Goal: Communication & Community: Answer question/provide support

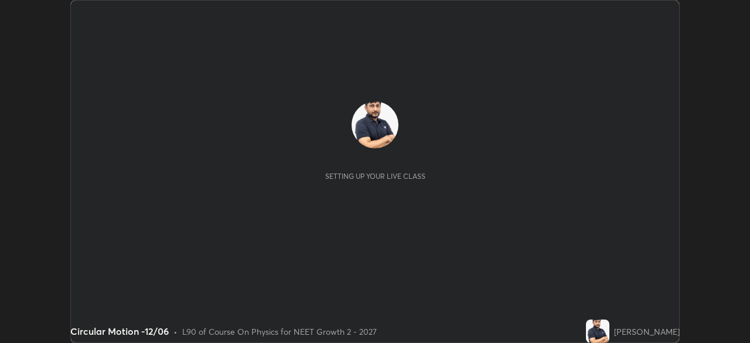
scroll to position [343, 749]
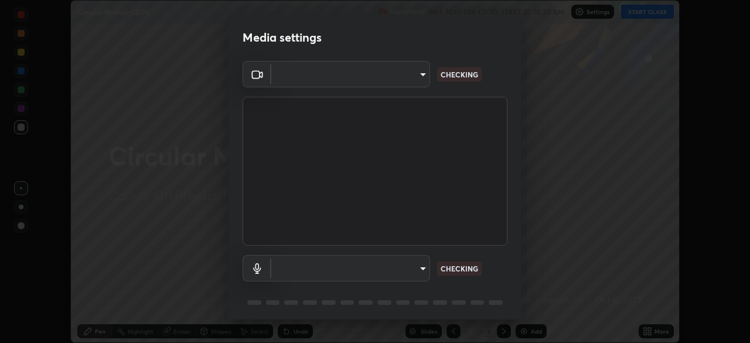
click at [408, 82] on body "Erase all Circular Motion -12/06 Recording WAS SCHEDULED TO START AT 10:30 AM S…" at bounding box center [375, 171] width 750 height 343
click at [404, 83] on div at bounding box center [375, 171] width 750 height 343
type input "85da43bae7a5fae49794a8970e5ce464fc236e1ddae1f513a3bf2ddace1343c3"
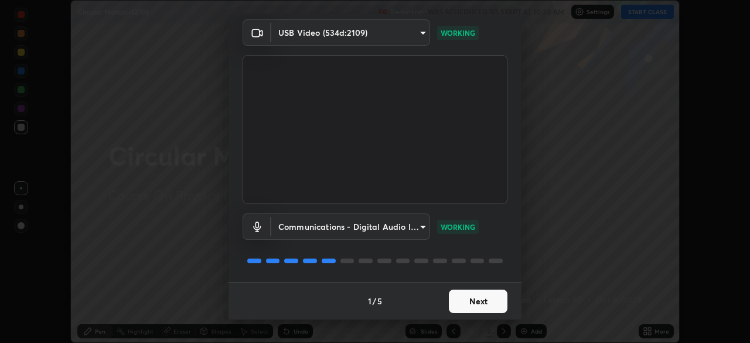
click at [406, 225] on body "Erase all Circular Motion -12/06 Recording WAS SCHEDULED TO START AT 10:30 AM S…" at bounding box center [375, 171] width 750 height 343
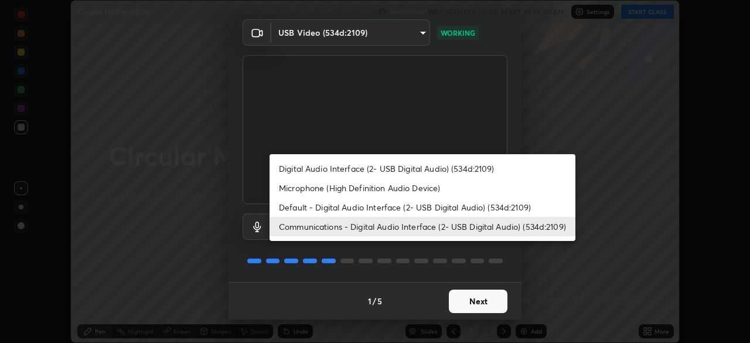
click at [384, 207] on li "Default - Digital Audio Interface (2- USB Digital Audio) (534d:2109)" at bounding box center [422, 206] width 306 height 19
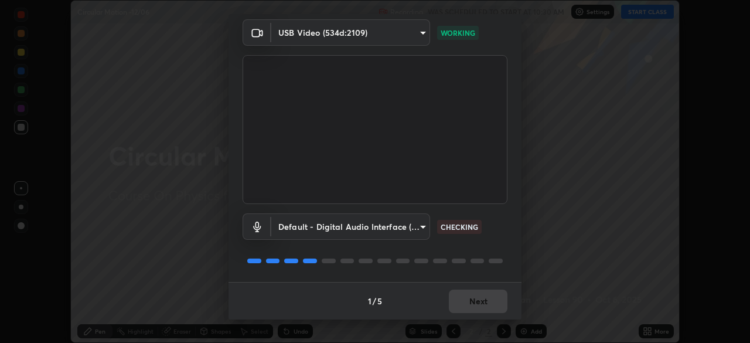
click at [402, 230] on body "Erase all Circular Motion -12/06 Recording WAS SCHEDULED TO START AT 10:30 AM S…" at bounding box center [375, 171] width 750 height 343
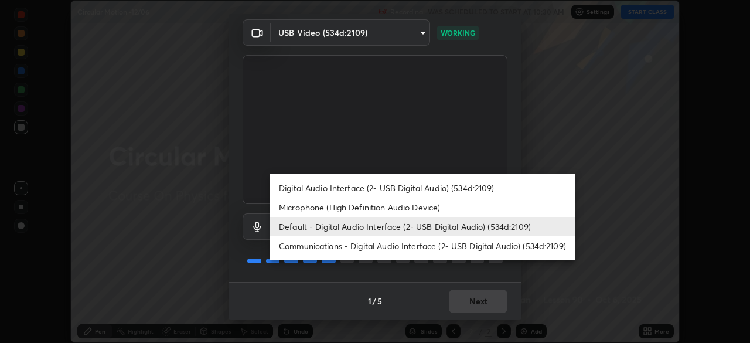
click at [398, 189] on li "Digital Audio Interface (2- USB Digital Audio) (534d:2109)" at bounding box center [422, 187] width 306 height 19
type input "94500f22464d148dddf9ae37dad8136bdf54efa217a88d5a1e55960f8ba2a5d1"
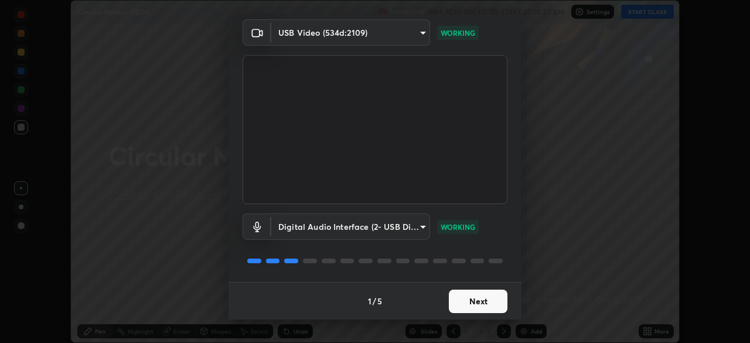
click at [470, 299] on button "Next" at bounding box center [478, 300] width 59 height 23
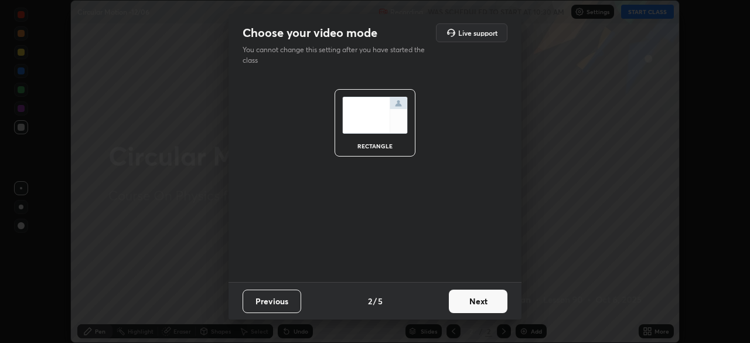
scroll to position [0, 0]
click at [477, 298] on button "Next" at bounding box center [478, 300] width 59 height 23
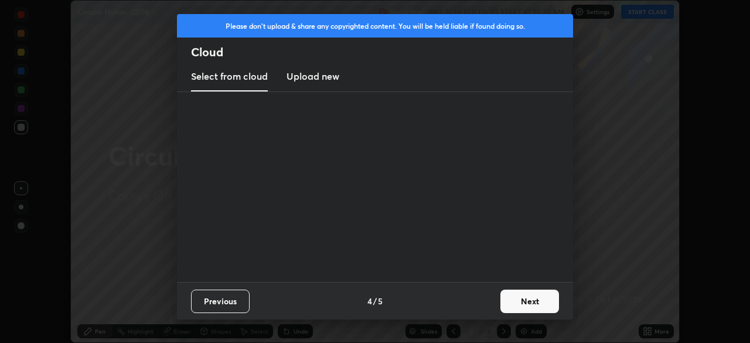
click at [503, 303] on button "Next" at bounding box center [529, 300] width 59 height 23
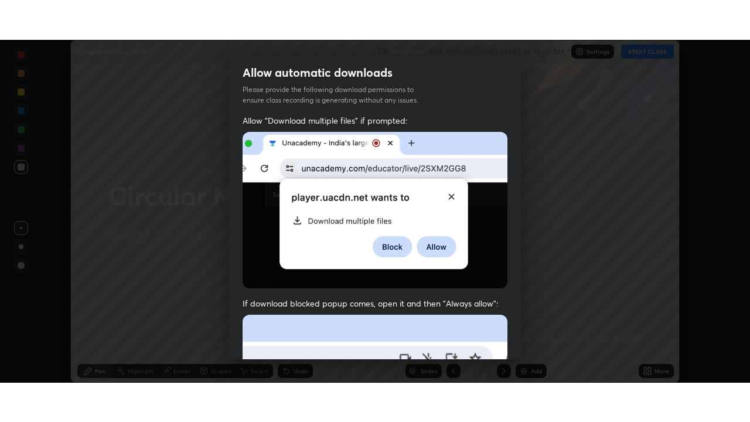
scroll to position [281, 0]
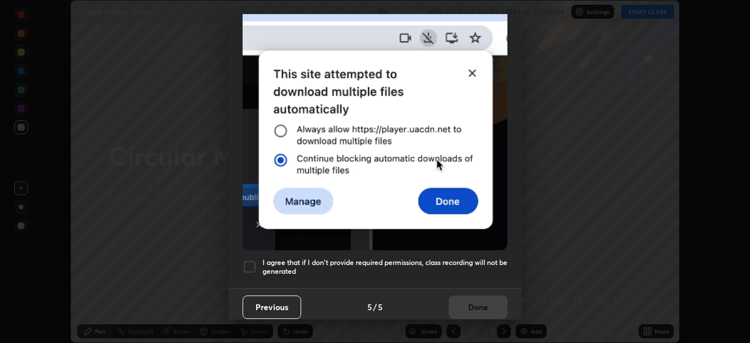
click at [260, 261] on div "I agree that if I don't provide required permissions, class recording will not …" at bounding box center [374, 266] width 265 height 14
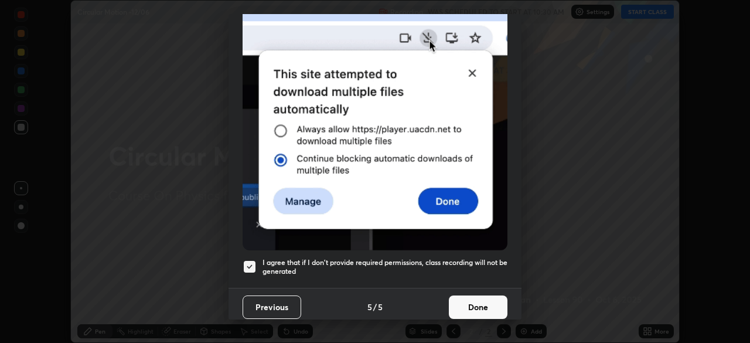
click at [475, 298] on button "Done" at bounding box center [478, 306] width 59 height 23
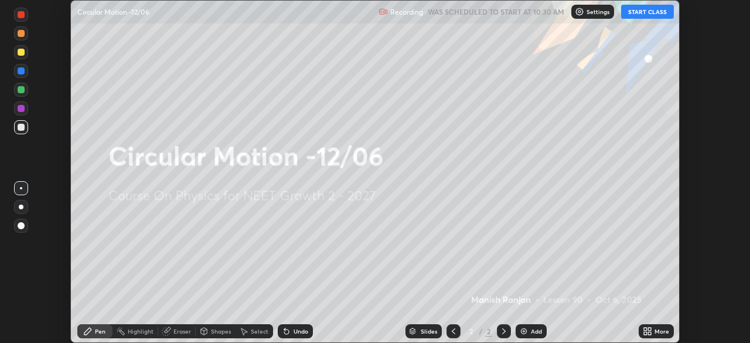
click at [646, 329] on icon at bounding box center [645, 328] width 3 height 3
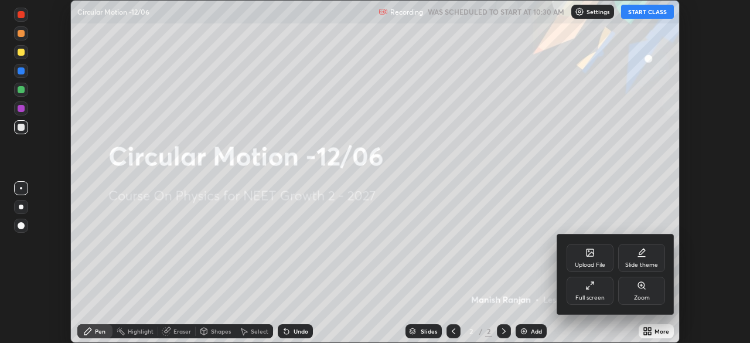
click at [589, 297] on div "Full screen" at bounding box center [589, 298] width 29 height 6
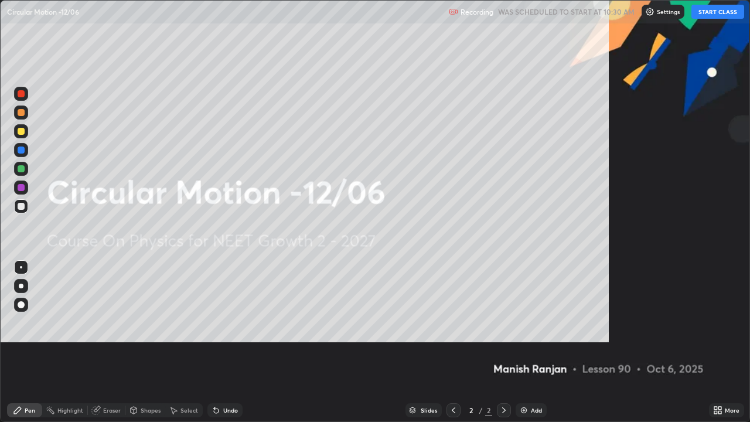
scroll to position [422, 750]
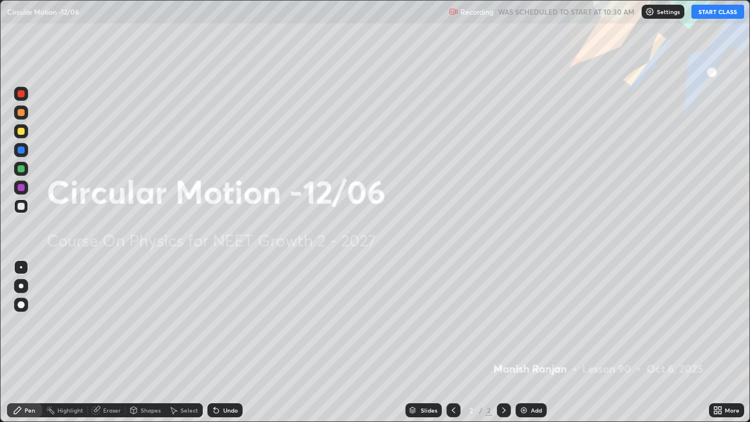
click at [715, 10] on button "START CLASS" at bounding box center [717, 12] width 53 height 14
click at [525, 342] on img at bounding box center [523, 409] width 9 height 9
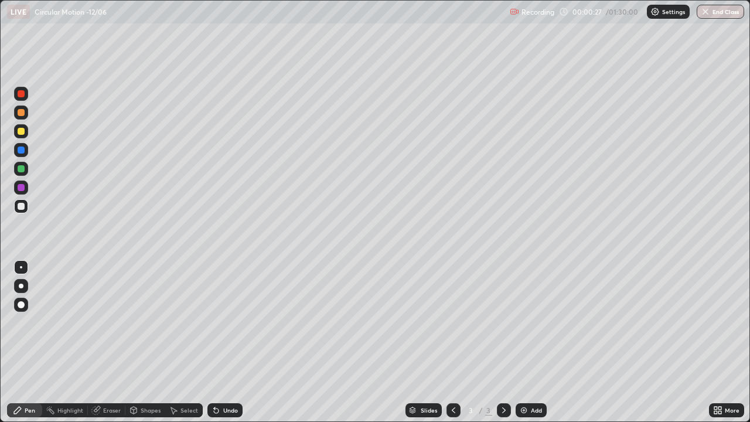
click at [19, 134] on div at bounding box center [21, 131] width 7 height 7
click at [21, 206] on div at bounding box center [21, 206] width 7 height 7
click at [21, 132] on div at bounding box center [21, 131] width 7 height 7
click at [21, 169] on div at bounding box center [21, 168] width 7 height 7
click at [19, 112] on div at bounding box center [21, 112] width 7 height 7
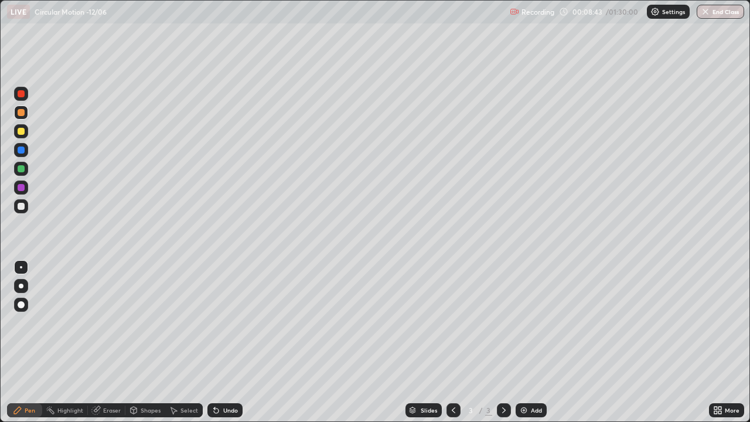
click at [20, 113] on div at bounding box center [21, 112] width 7 height 7
click at [21, 207] on div at bounding box center [21, 206] width 7 height 7
click at [25, 134] on div at bounding box center [21, 131] width 14 height 14
click at [21, 150] on div at bounding box center [21, 149] width 7 height 7
click at [19, 111] on div at bounding box center [21, 112] width 7 height 7
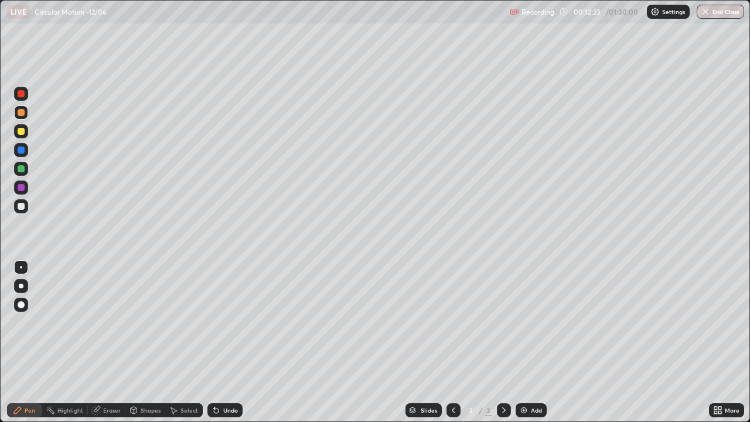
click at [19, 113] on div at bounding box center [21, 112] width 7 height 7
click at [24, 205] on div at bounding box center [21, 206] width 7 height 7
click at [521, 342] on img at bounding box center [523, 409] width 9 height 9
click at [19, 131] on div at bounding box center [21, 131] width 7 height 7
click at [22, 170] on div at bounding box center [21, 168] width 7 height 7
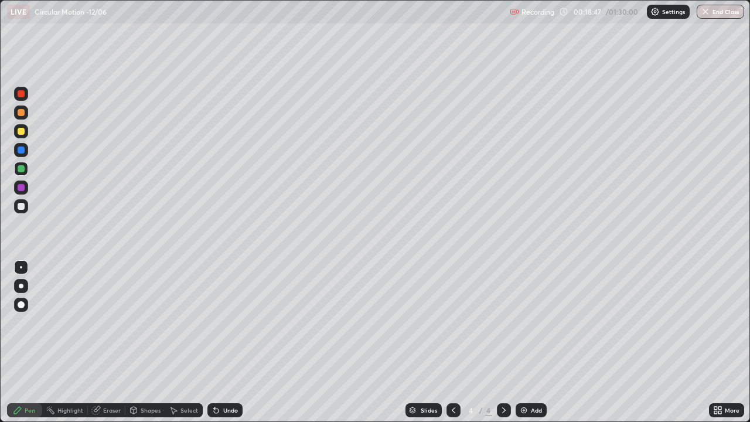
click at [20, 113] on div at bounding box center [21, 112] width 7 height 7
click at [14, 193] on div at bounding box center [21, 187] width 14 height 19
click at [450, 342] on icon at bounding box center [453, 409] width 9 height 9
click at [105, 342] on div "Eraser" at bounding box center [112, 410] width 18 height 6
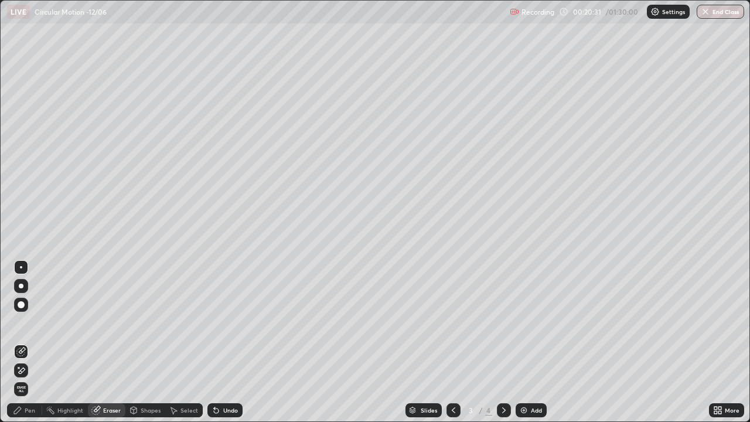
click at [28, 342] on div "Pen" at bounding box center [30, 410] width 11 height 6
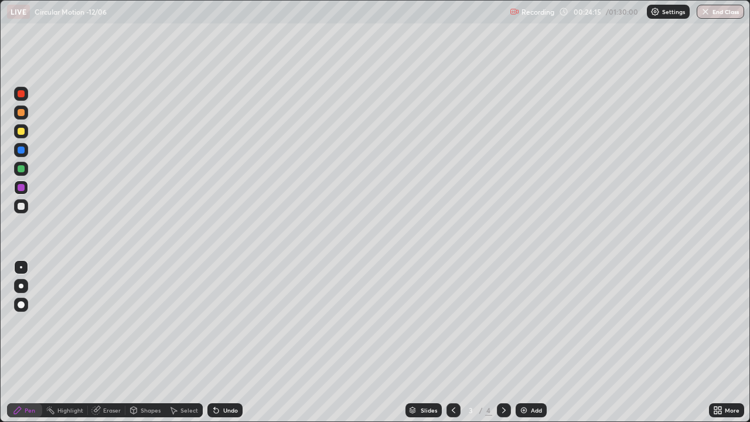
click at [22, 207] on div at bounding box center [21, 206] width 7 height 7
click at [537, 342] on div "Add" at bounding box center [530, 410] width 31 height 14
click at [22, 131] on div at bounding box center [21, 131] width 7 height 7
click at [22, 113] on div at bounding box center [21, 112] width 7 height 7
click at [21, 132] on div at bounding box center [21, 131] width 7 height 7
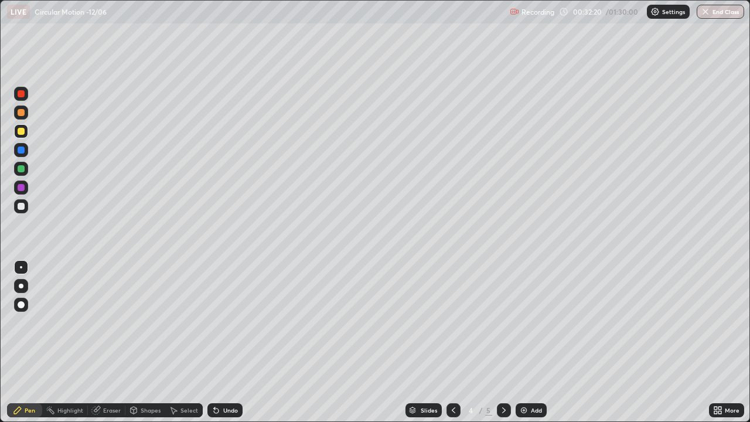
click at [26, 169] on div at bounding box center [21, 169] width 14 height 14
click at [21, 205] on div at bounding box center [21, 206] width 7 height 7
click at [525, 342] on img at bounding box center [523, 409] width 9 height 9
click at [19, 134] on div at bounding box center [21, 131] width 7 height 7
click at [20, 131] on div at bounding box center [21, 131] width 7 height 7
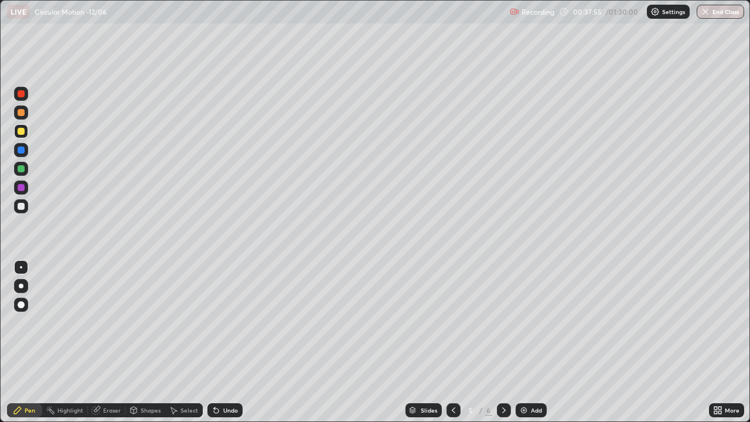
click at [21, 206] on div at bounding box center [21, 206] width 7 height 7
click at [20, 115] on div at bounding box center [21, 112] width 7 height 7
click at [21, 168] on div at bounding box center [21, 168] width 7 height 7
click at [20, 208] on div at bounding box center [21, 206] width 7 height 7
click at [519, 342] on img at bounding box center [523, 409] width 9 height 9
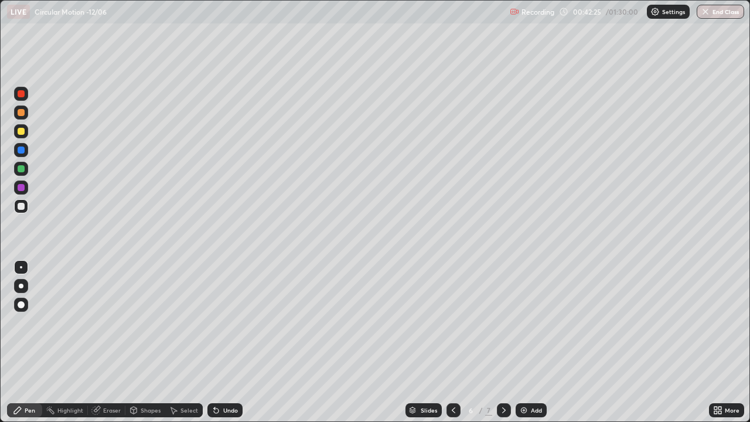
click at [18, 130] on div at bounding box center [21, 131] width 7 height 7
click at [21, 206] on div at bounding box center [21, 206] width 7 height 7
click at [20, 132] on div at bounding box center [21, 131] width 7 height 7
click at [20, 187] on div at bounding box center [21, 187] width 7 height 7
click at [20, 131] on div at bounding box center [21, 131] width 7 height 7
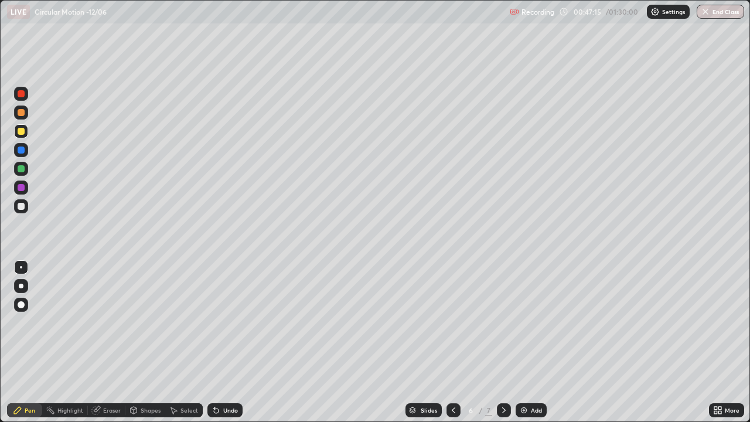
click at [534, 342] on div "Add" at bounding box center [530, 410] width 31 height 14
click at [25, 211] on div at bounding box center [21, 206] width 14 height 14
click at [21, 134] on div at bounding box center [21, 131] width 7 height 7
click at [20, 206] on div at bounding box center [21, 206] width 7 height 7
click at [519, 342] on img at bounding box center [523, 409] width 9 height 9
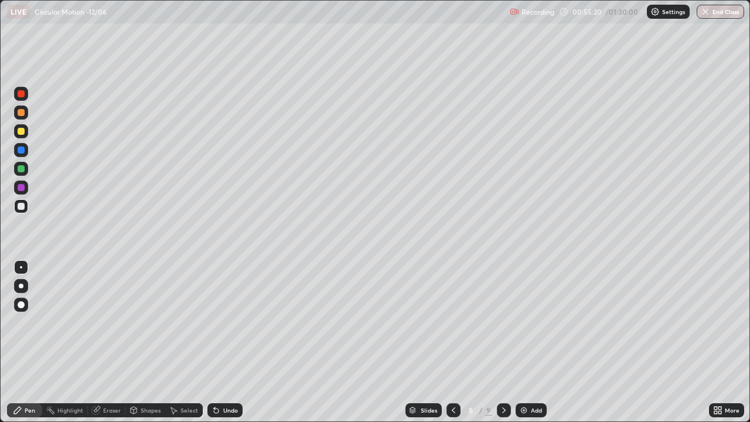
click at [22, 132] on div at bounding box center [21, 131] width 7 height 7
click at [22, 133] on div at bounding box center [21, 131] width 7 height 7
click at [107, 342] on div "Eraser" at bounding box center [112, 410] width 18 height 6
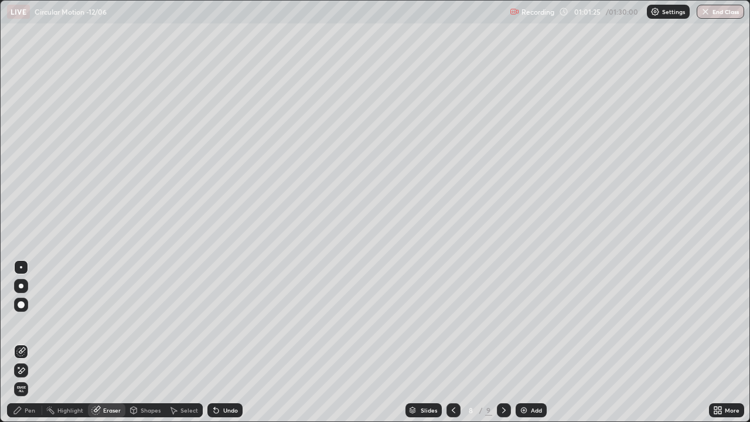
click at [26, 342] on div "Pen" at bounding box center [30, 410] width 11 height 6
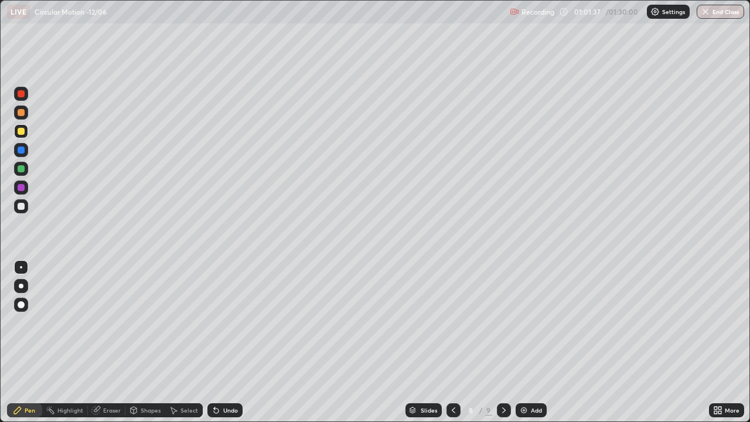
click at [25, 112] on div at bounding box center [21, 112] width 14 height 14
click at [22, 112] on div at bounding box center [21, 112] width 7 height 7
click at [447, 342] on div at bounding box center [453, 409] width 14 height 23
click at [457, 342] on div at bounding box center [453, 410] width 14 height 14
click at [508, 342] on div at bounding box center [504, 410] width 14 height 14
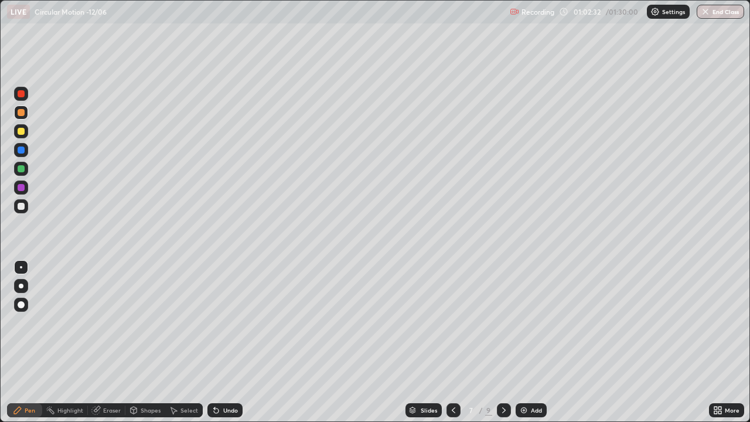
click at [503, 342] on div at bounding box center [504, 410] width 14 height 14
click at [533, 342] on div "Add" at bounding box center [530, 410] width 31 height 14
click at [435, 342] on div "Slides" at bounding box center [423, 410] width 36 height 14
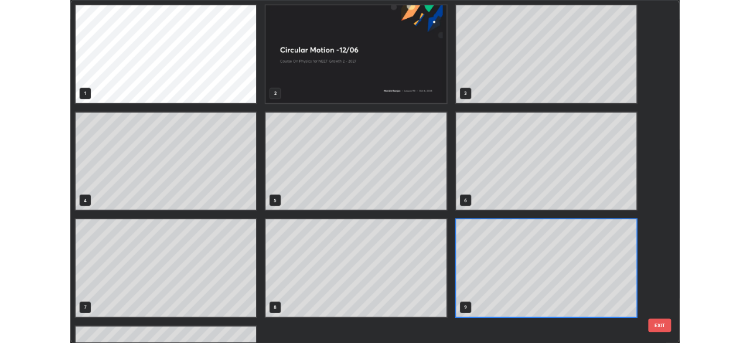
scroll to position [417, 743]
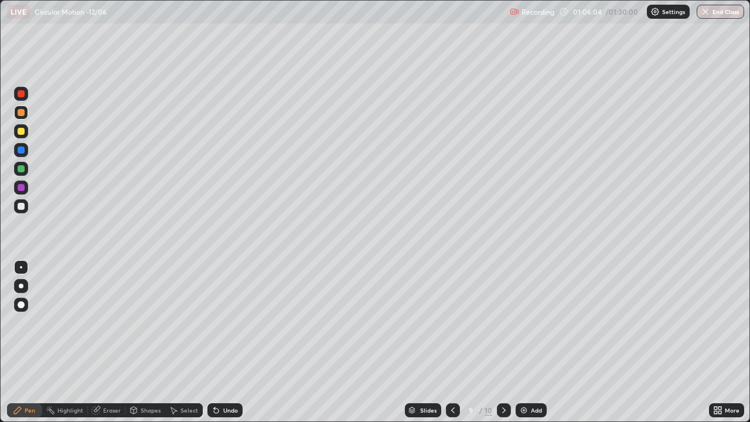
click at [509, 342] on div at bounding box center [504, 410] width 14 height 14
click at [452, 342] on icon at bounding box center [452, 409] width 9 height 9
click at [453, 342] on icon at bounding box center [452, 409] width 9 height 9
click at [18, 132] on div at bounding box center [21, 131] width 7 height 7
click at [715, 342] on icon at bounding box center [715, 412] width 3 height 3
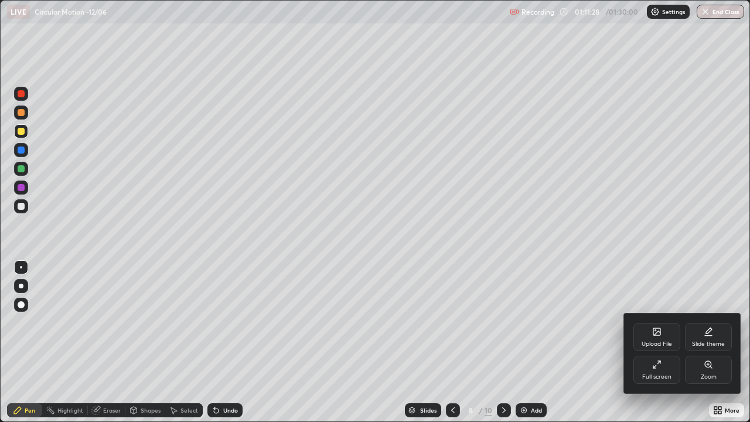
click at [652, 342] on div "Full screen" at bounding box center [656, 377] width 29 height 6
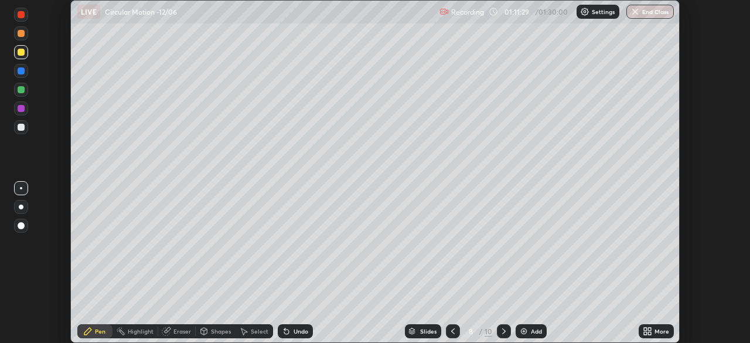
scroll to position [58228, 57821]
click at [654, 10] on button "End Class" at bounding box center [649, 12] width 47 height 14
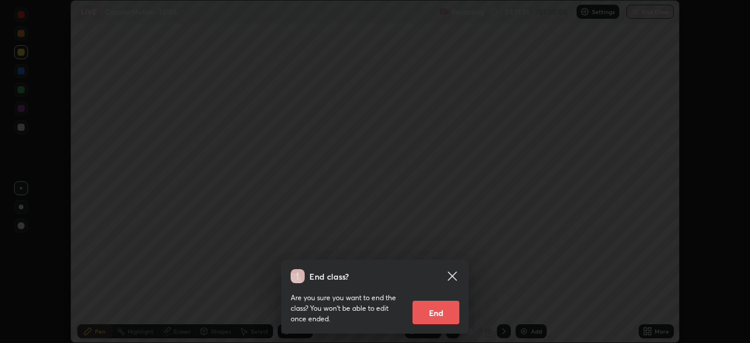
click at [436, 312] on button "End" at bounding box center [435, 311] width 47 height 23
